Goal: Task Accomplishment & Management: Use online tool/utility

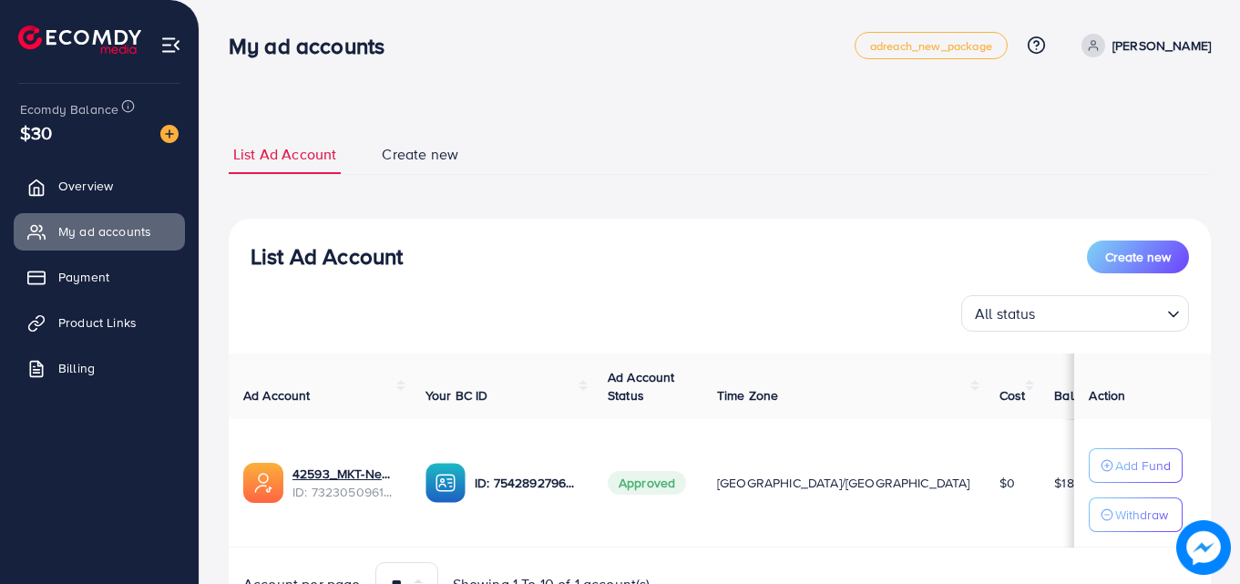
scroll to position [95, 0]
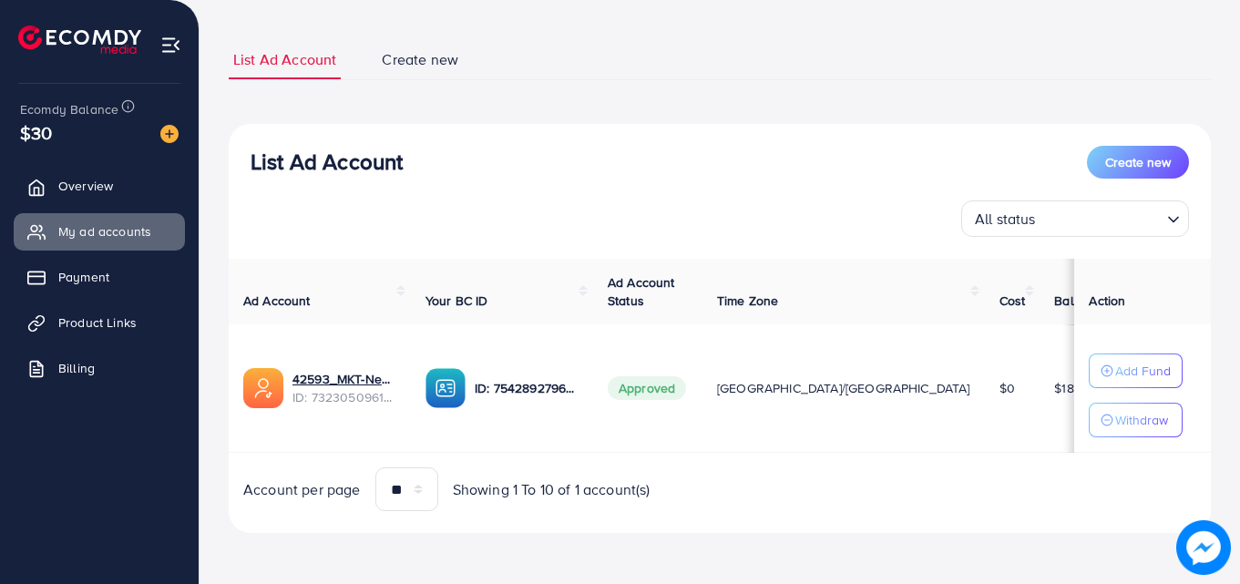
drag, startPoint x: 107, startPoint y: 180, endPoint x: 119, endPoint y: 210, distance: 32.3
click at [107, 179] on span "Overview" at bounding box center [85, 186] width 55 height 18
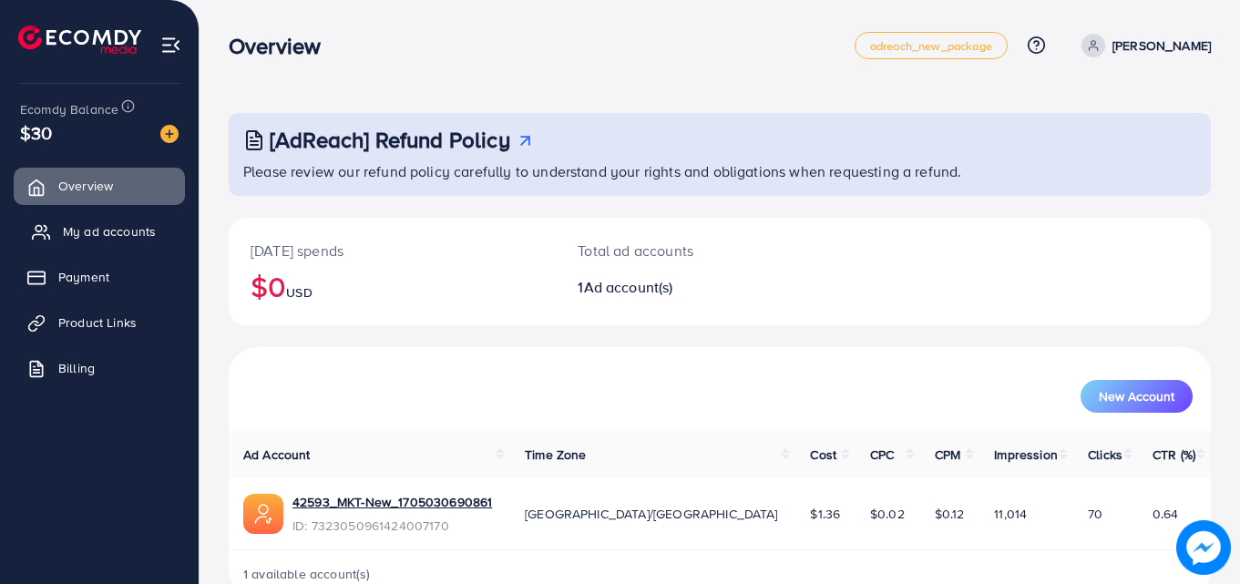
click at [133, 234] on span "My ad accounts" at bounding box center [109, 231] width 93 height 18
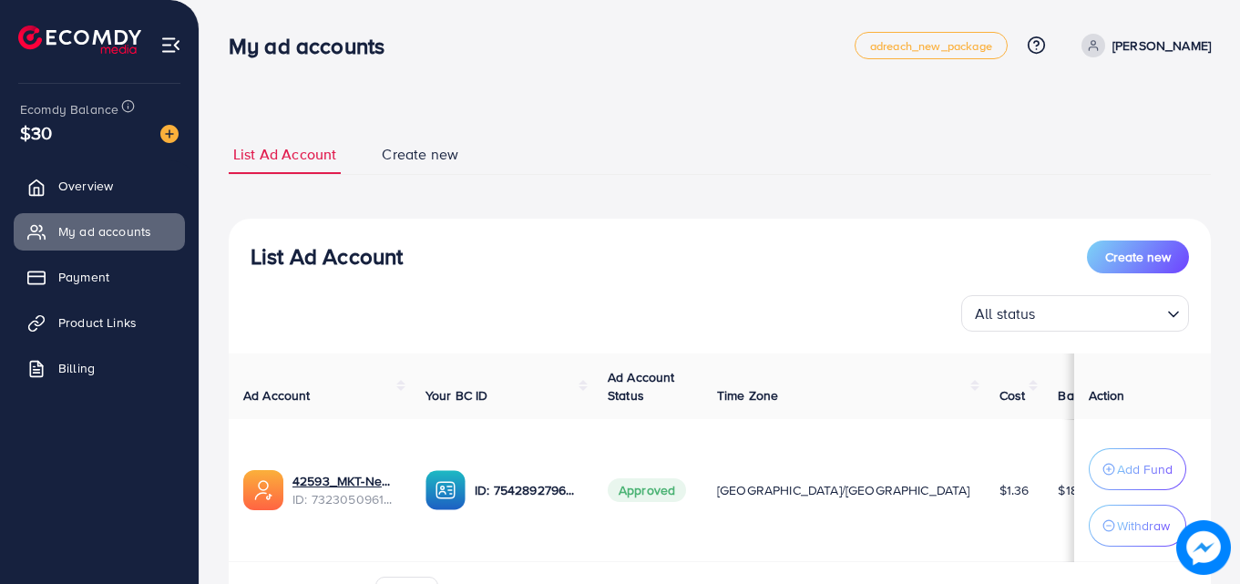
scroll to position [109, 0]
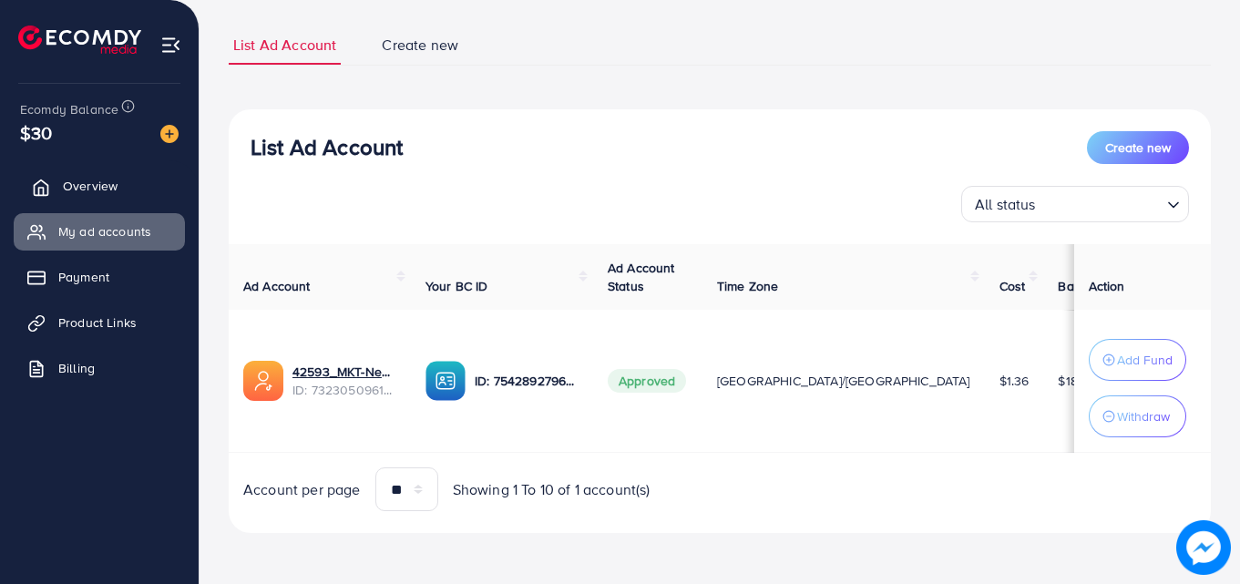
click at [72, 180] on span "Overview" at bounding box center [90, 186] width 55 height 18
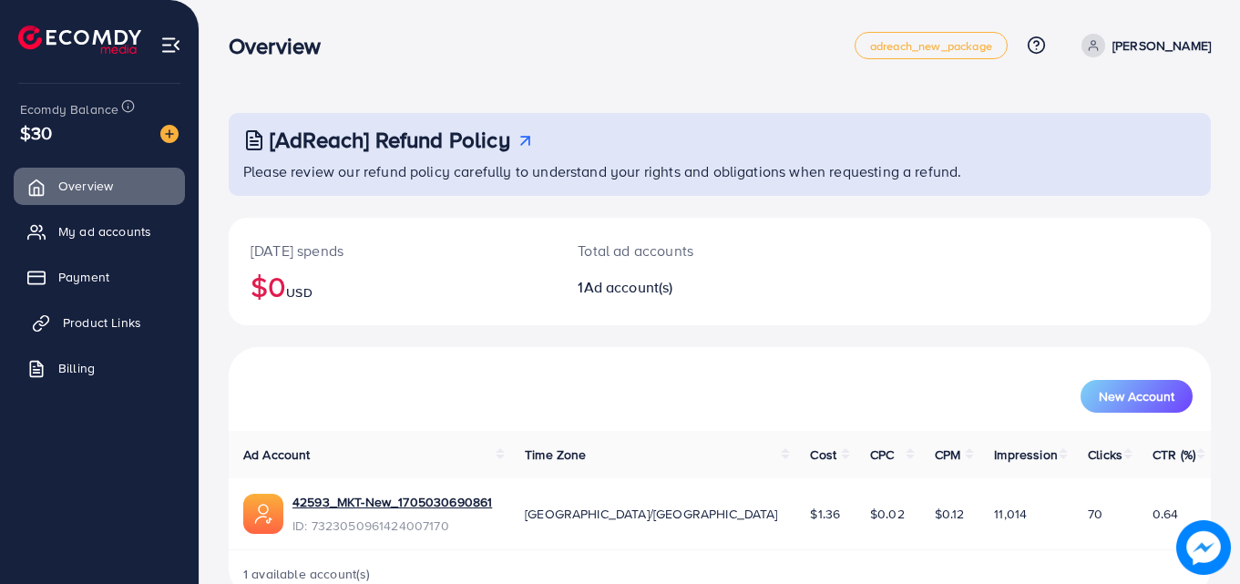
click at [118, 318] on span "Product Links" at bounding box center [102, 322] width 78 height 18
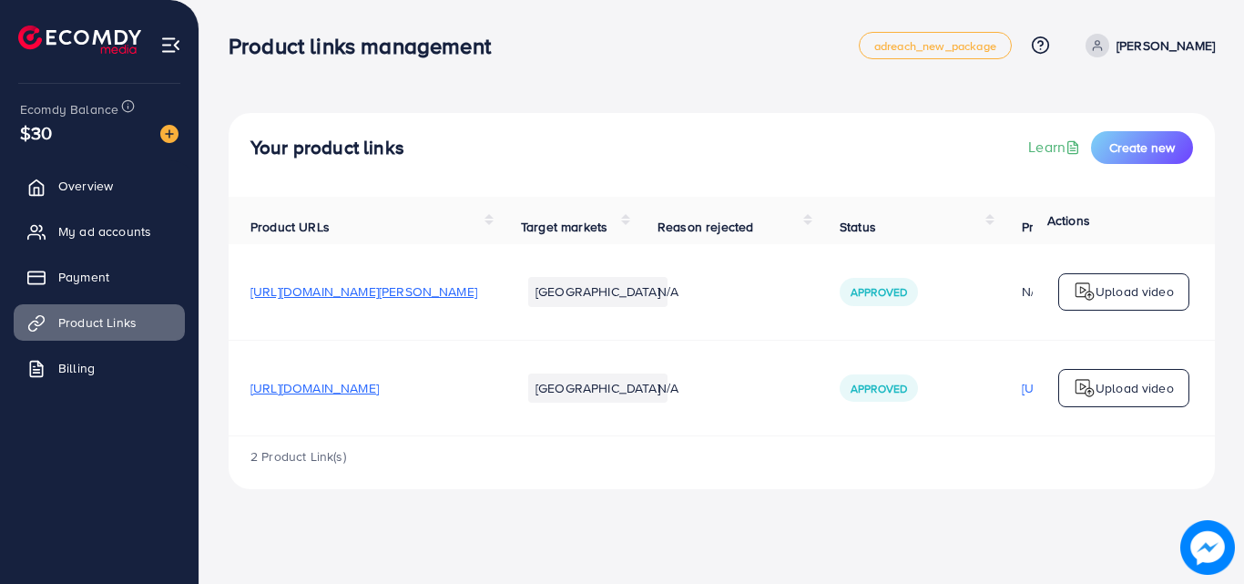
click at [1123, 382] on div "Upload video" at bounding box center [1123, 388] width 131 height 38
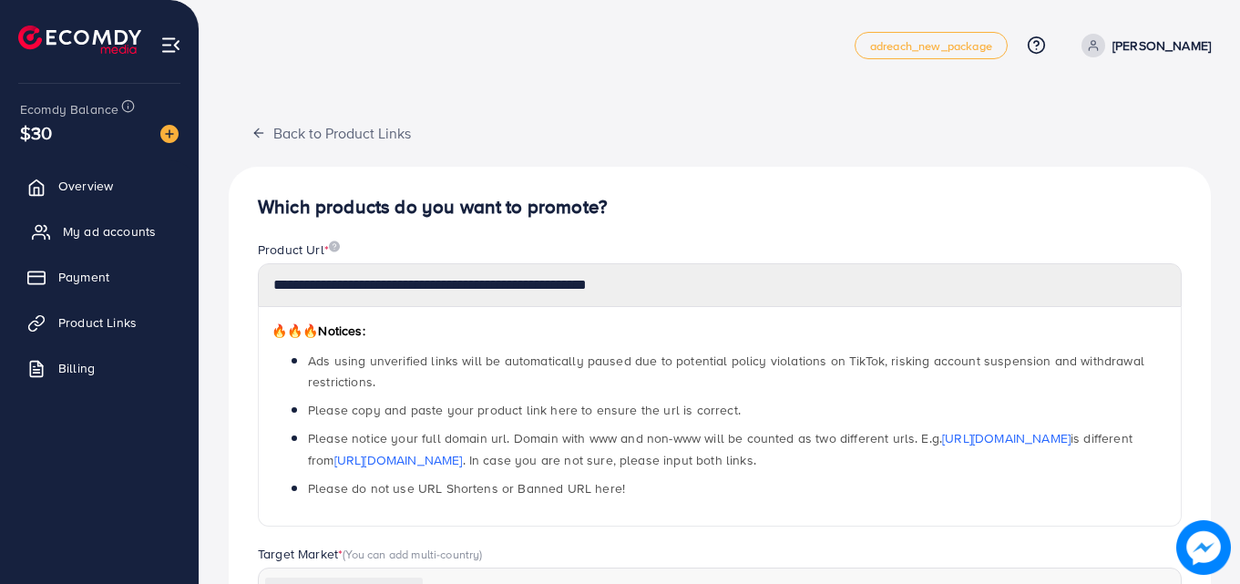
click at [140, 222] on span "My ad accounts" at bounding box center [109, 231] width 93 height 18
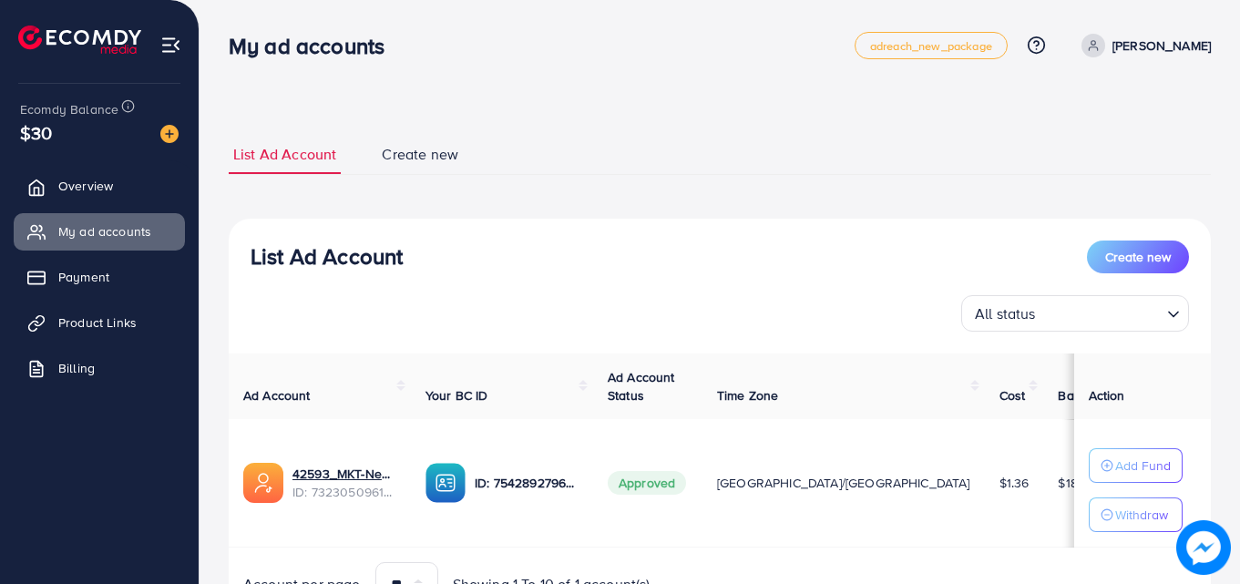
scroll to position [95, 0]
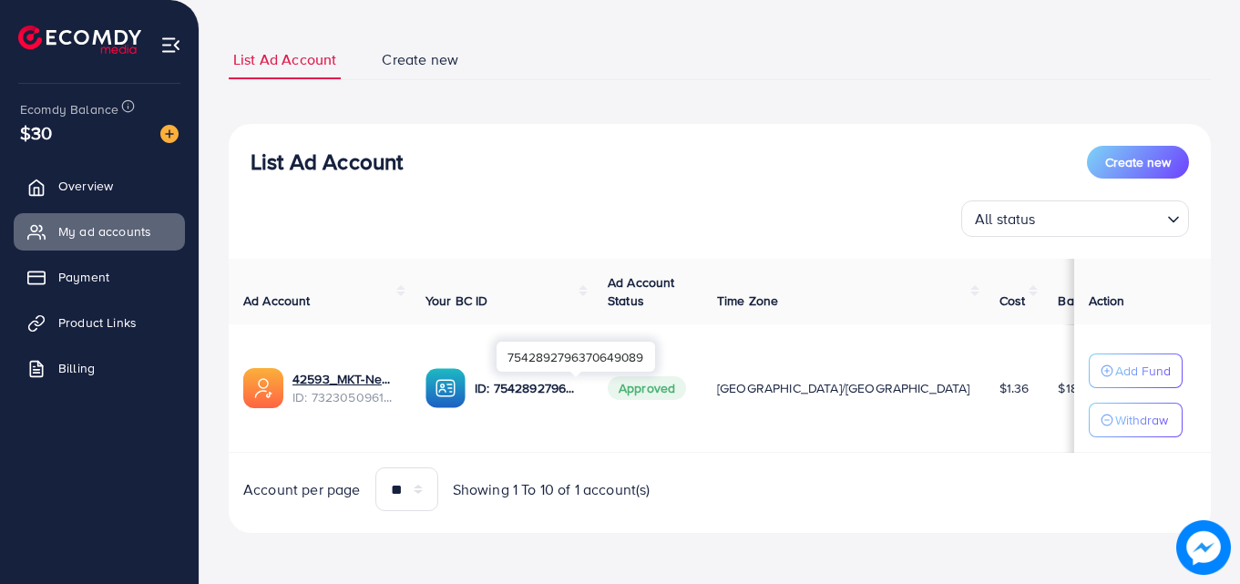
click at [541, 353] on div "7542892796370649089" at bounding box center [575, 357] width 158 height 30
copy div "7542892796370649089"
click at [136, 321] on span "Product Links" at bounding box center [102, 322] width 78 height 18
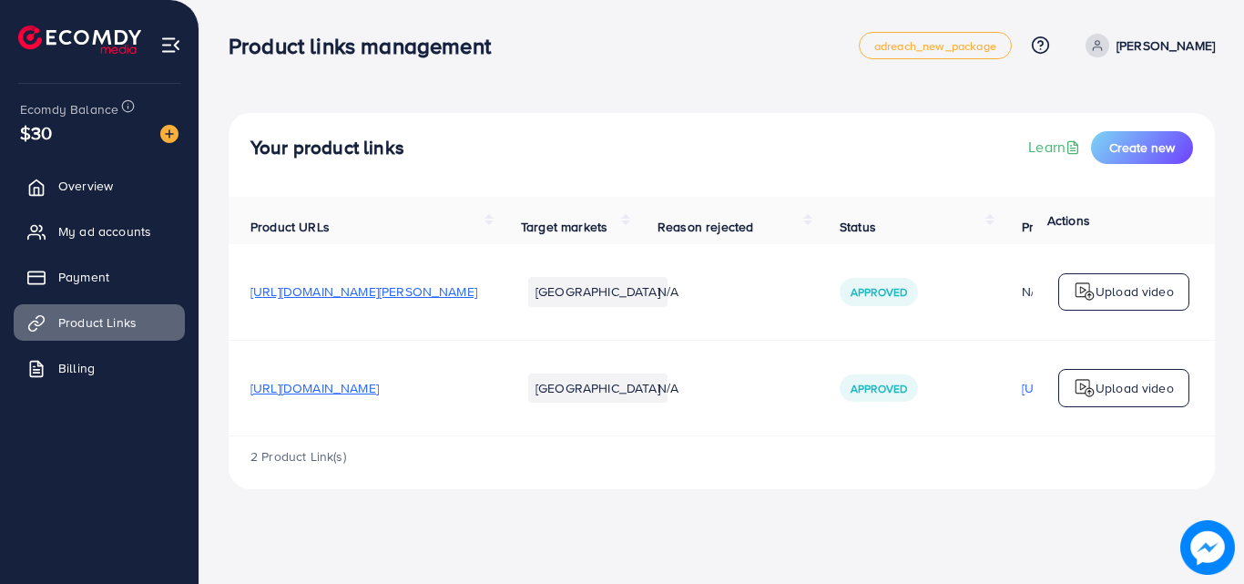
click at [1123, 399] on p "Upload video" at bounding box center [1135, 388] width 78 height 22
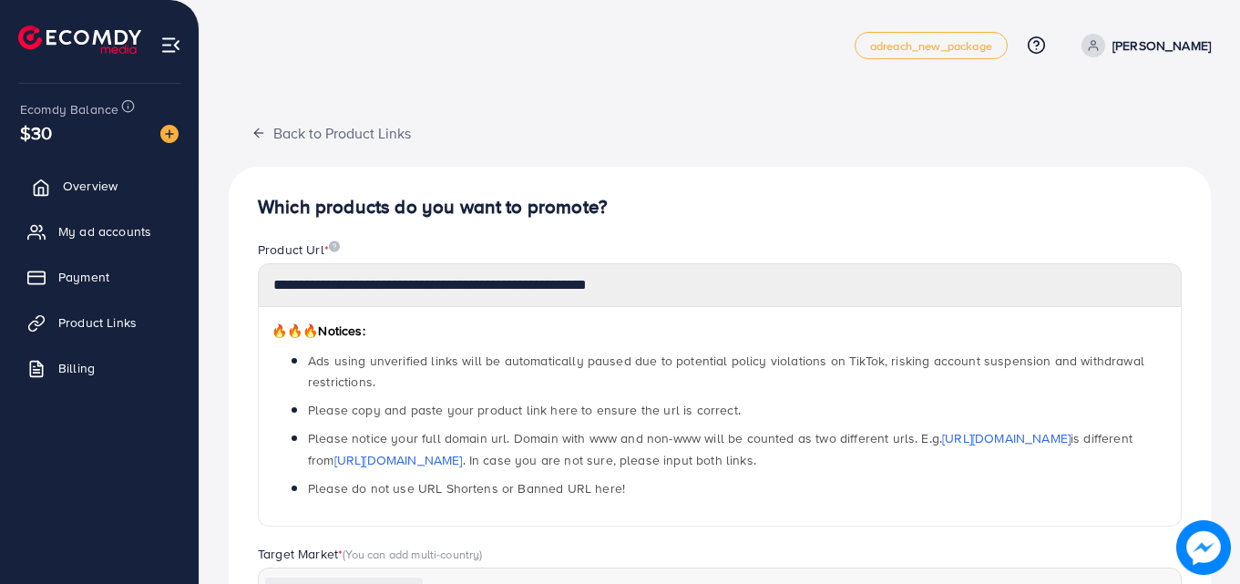
click at [100, 176] on link "Overview" at bounding box center [99, 186] width 171 height 36
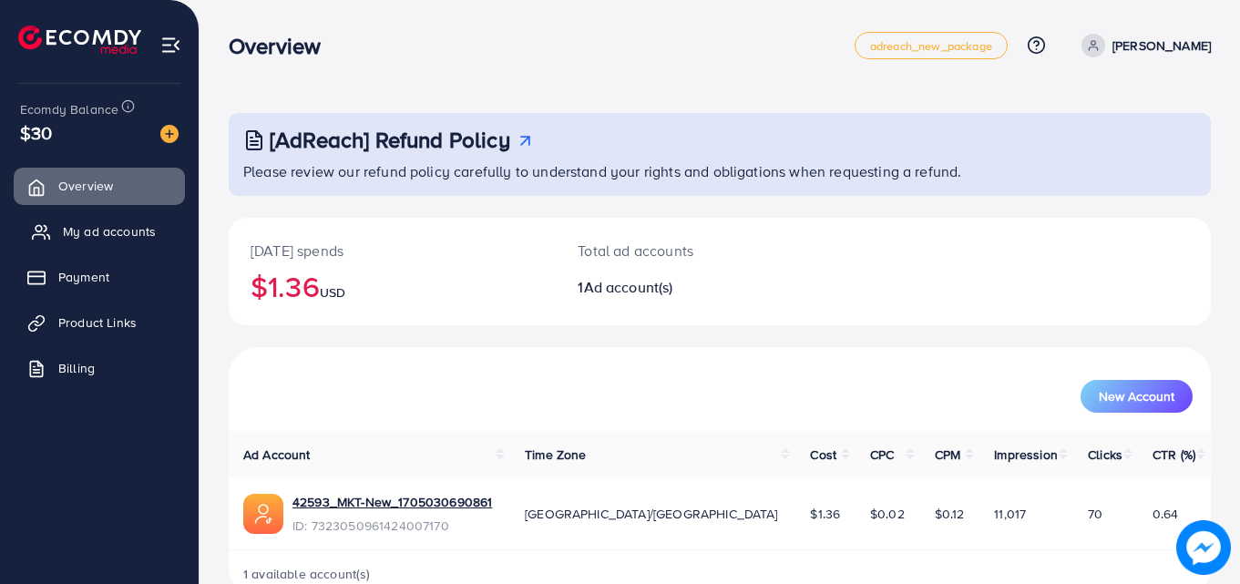
click at [94, 215] on link "My ad accounts" at bounding box center [99, 231] width 171 height 36
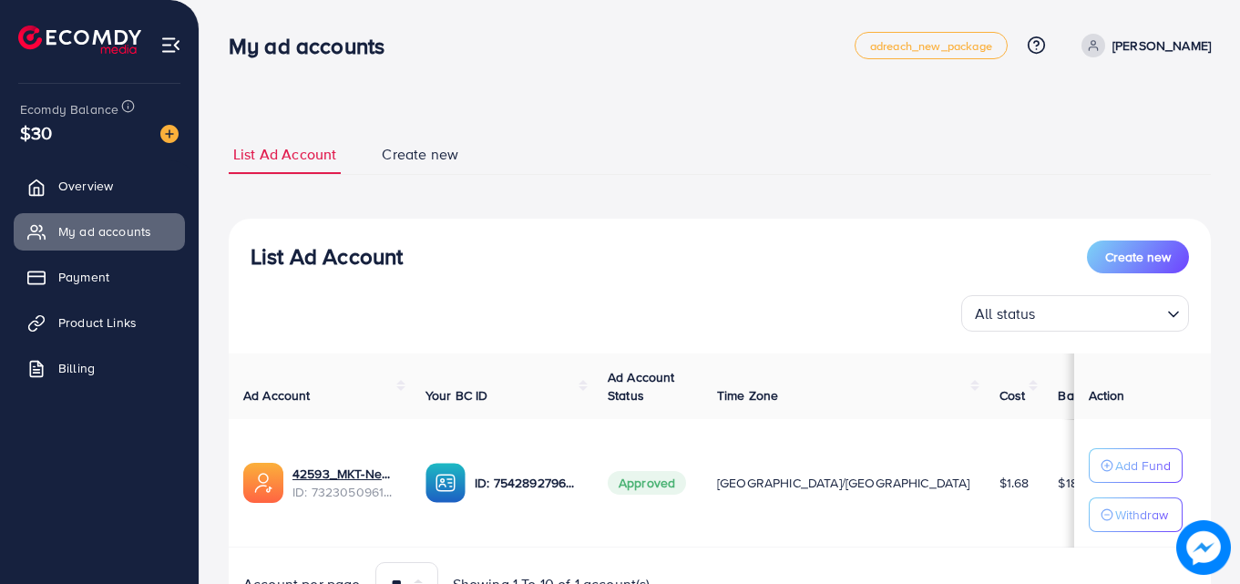
scroll to position [95, 0]
